Goal: Task Accomplishment & Management: Use online tool/utility

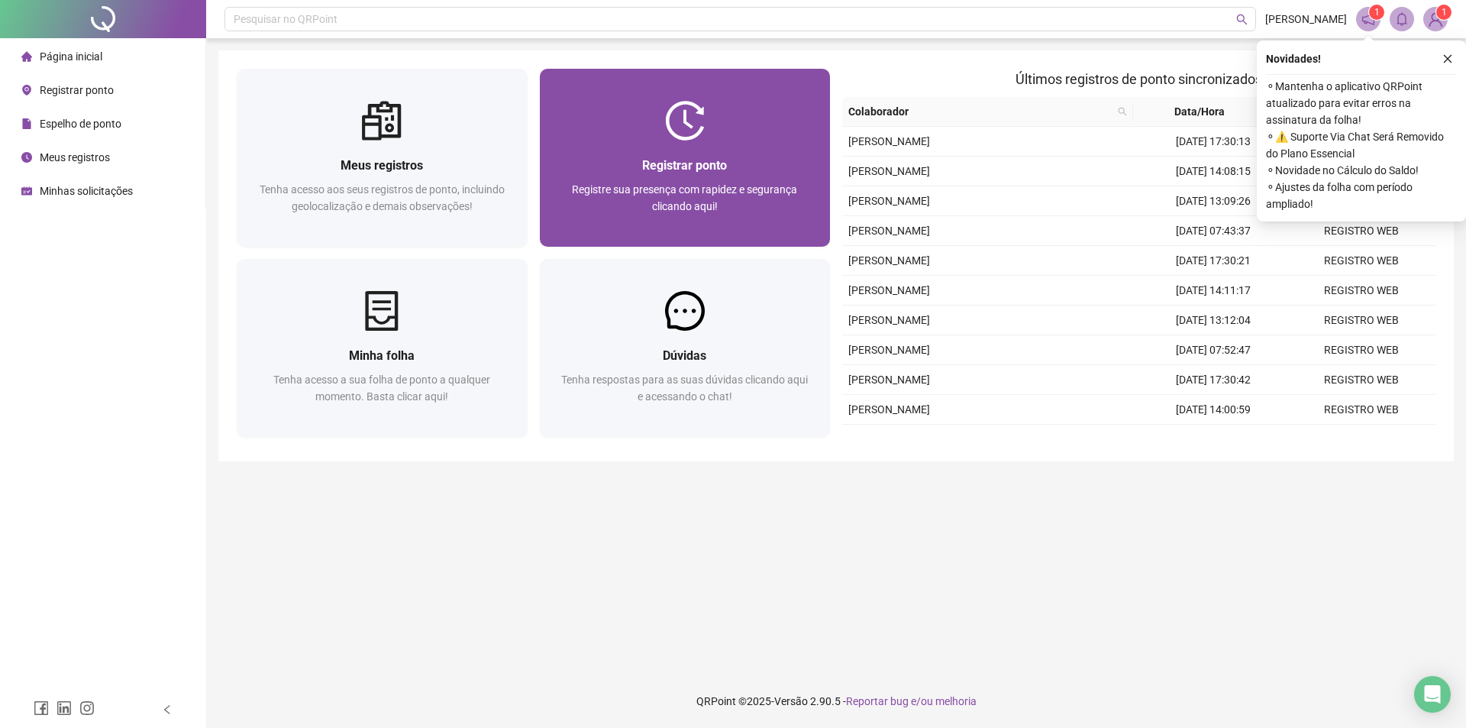
click at [691, 181] on div "Registre sua presença com rapidez e segurança clicando aqui!" at bounding box center [685, 206] width 254 height 50
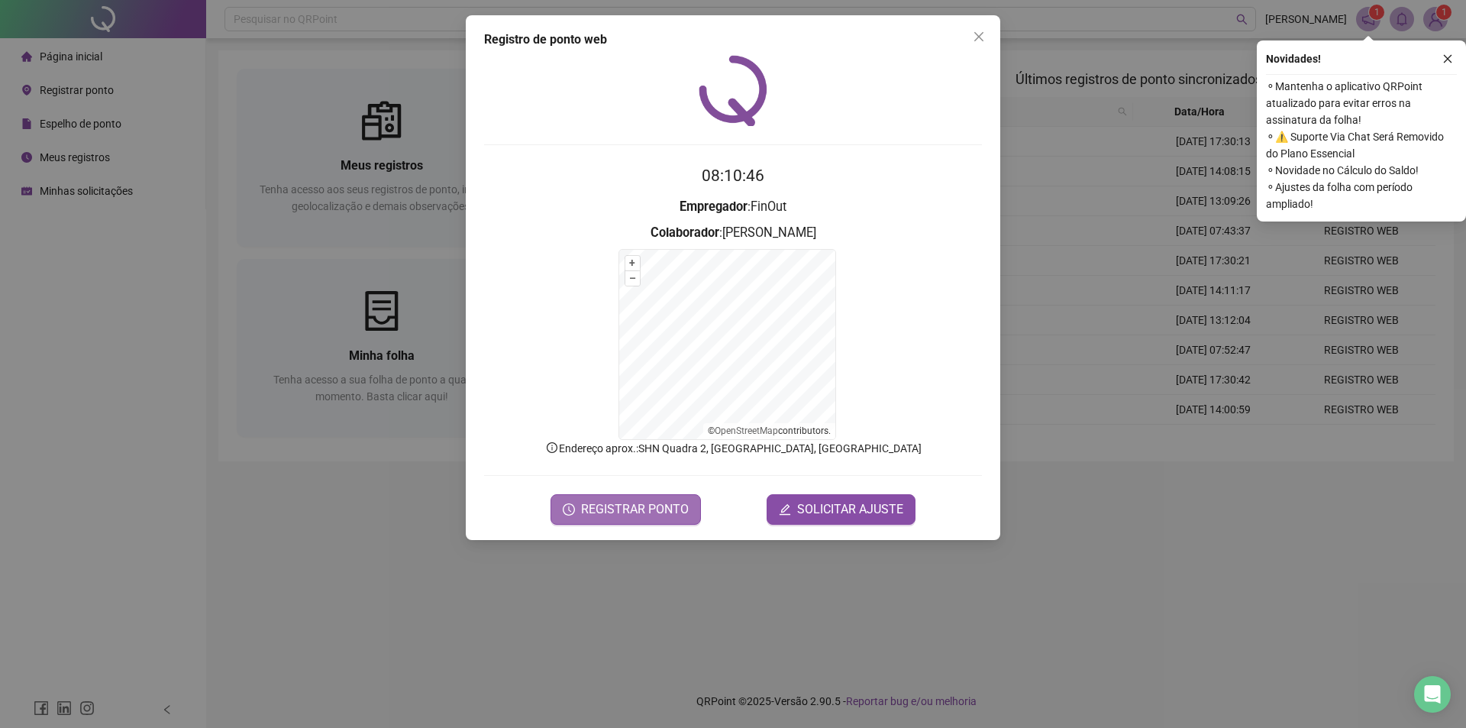
click at [652, 502] on span "REGISTRAR PONTO" at bounding box center [635, 509] width 108 height 18
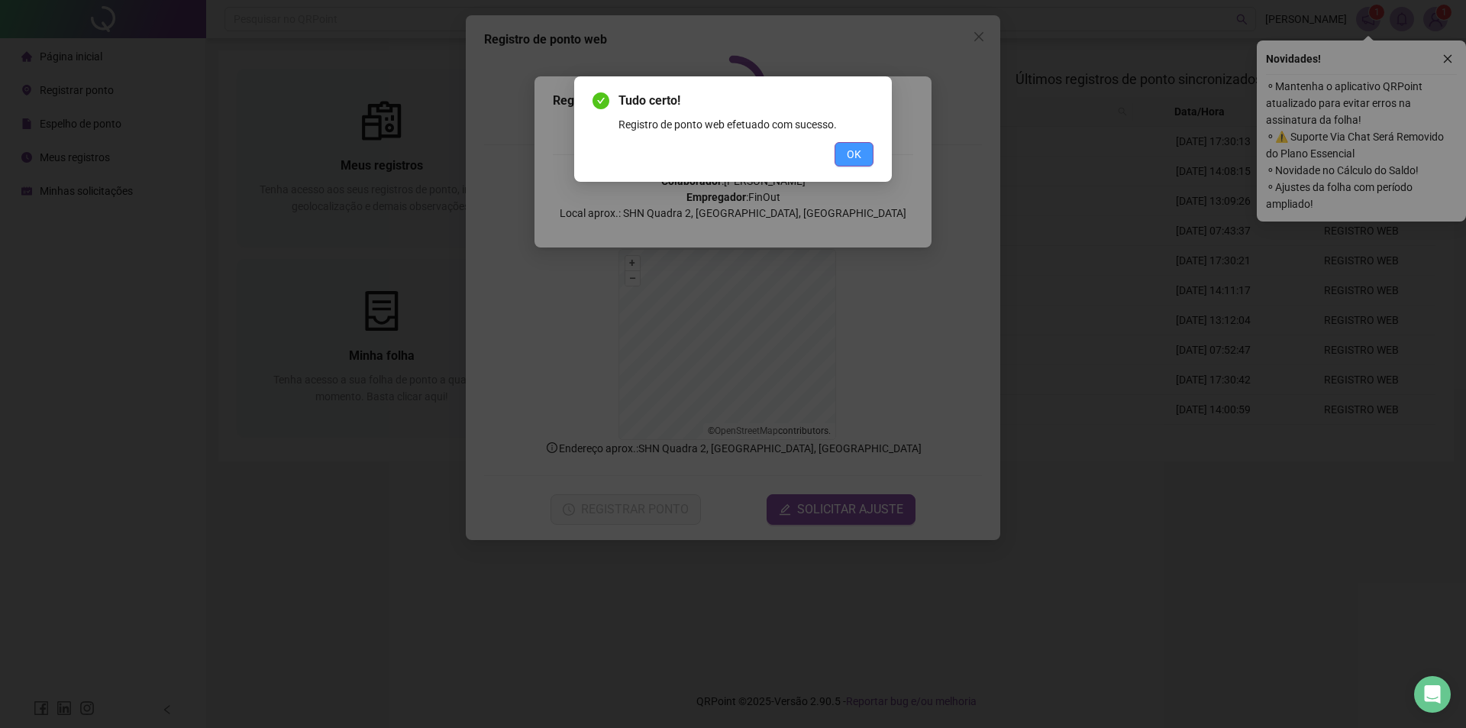
click at [862, 156] on button "OK" at bounding box center [854, 154] width 39 height 24
